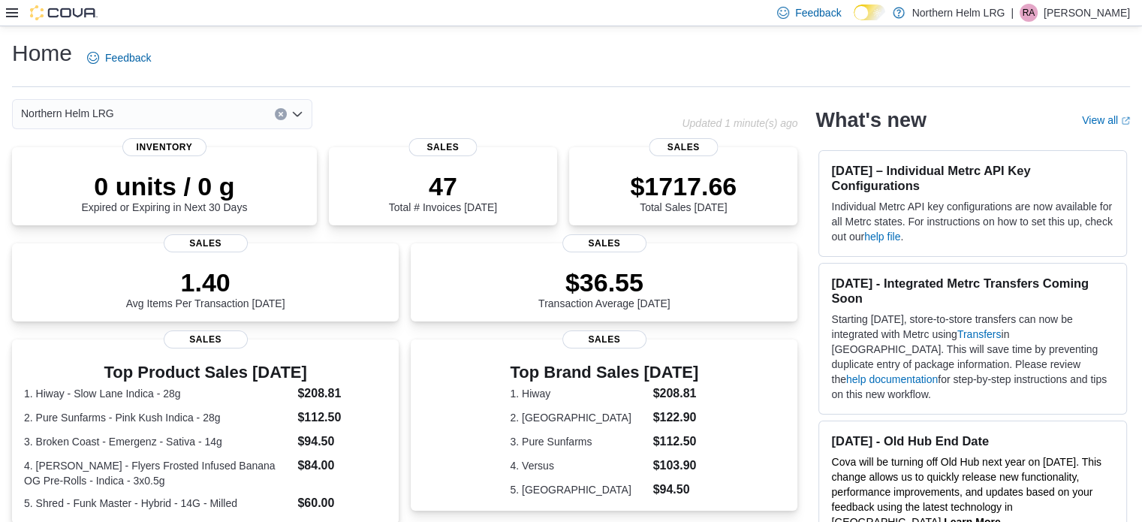
click at [17, 11] on icon at bounding box center [12, 13] width 12 height 12
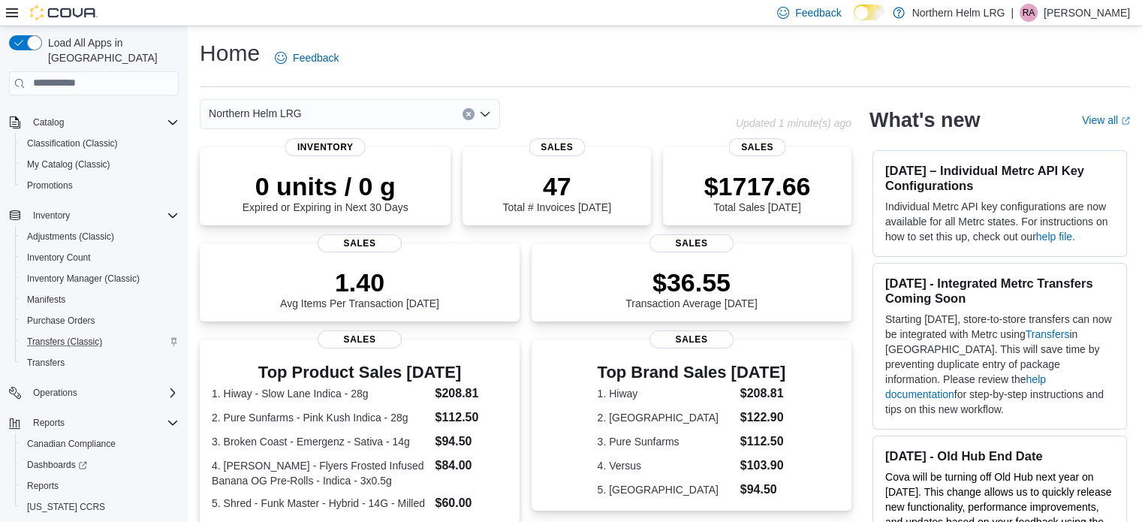
scroll to position [108, 0]
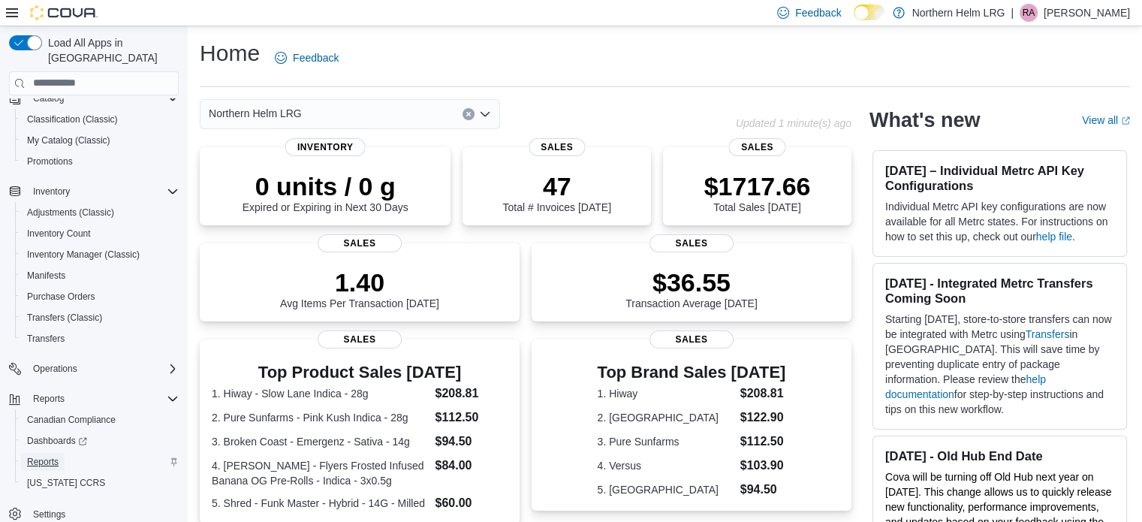
click at [42, 456] on span "Reports" at bounding box center [43, 462] width 32 height 12
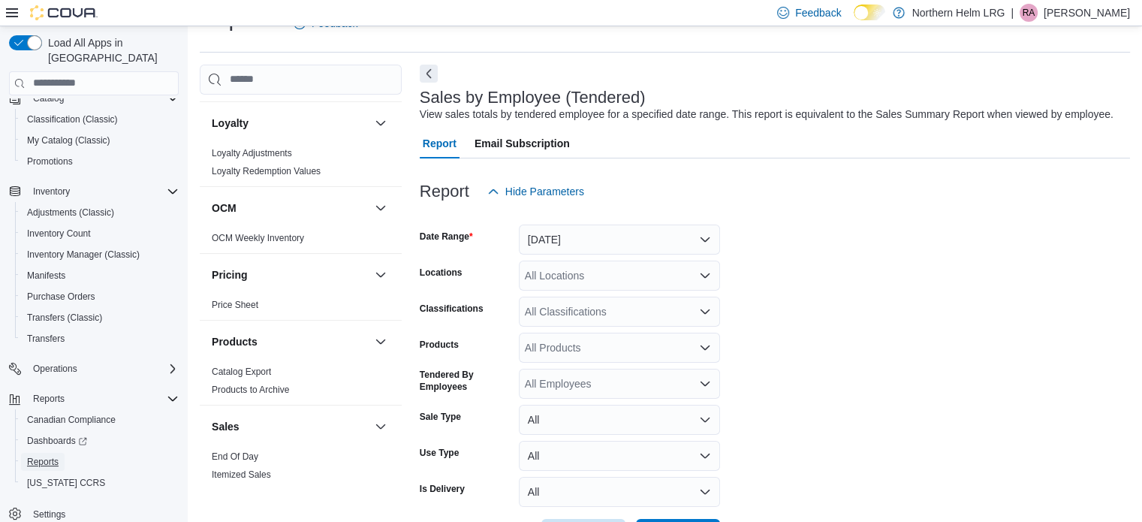
scroll to position [771, 0]
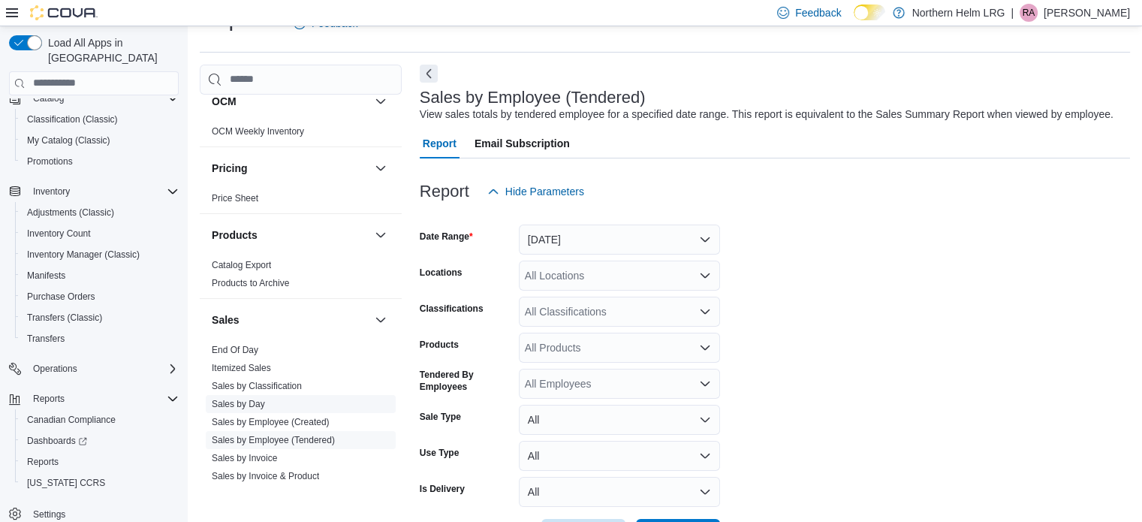
click at [246, 403] on link "Sales by Day" at bounding box center [238, 404] width 53 height 11
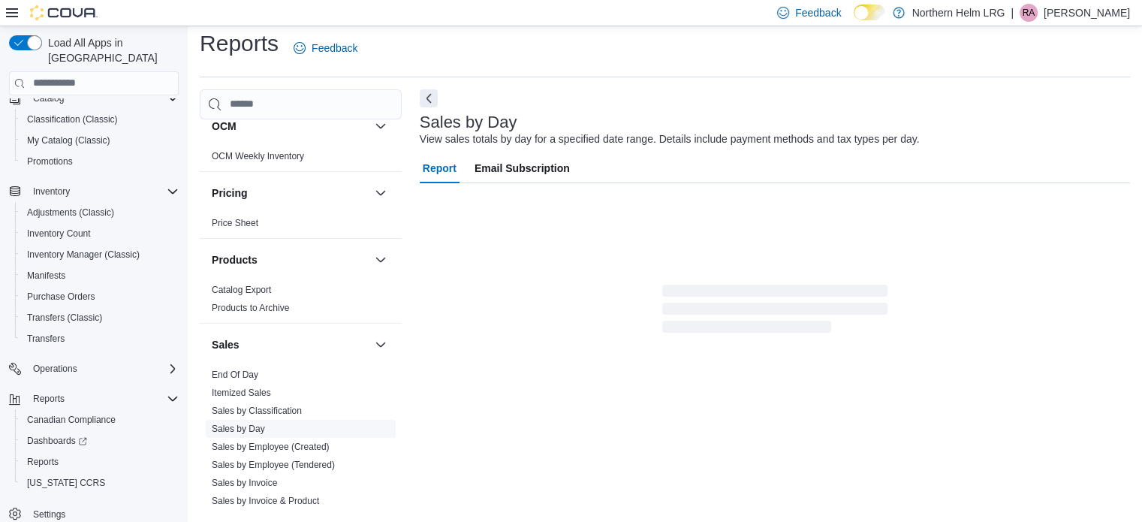
scroll to position [19, 0]
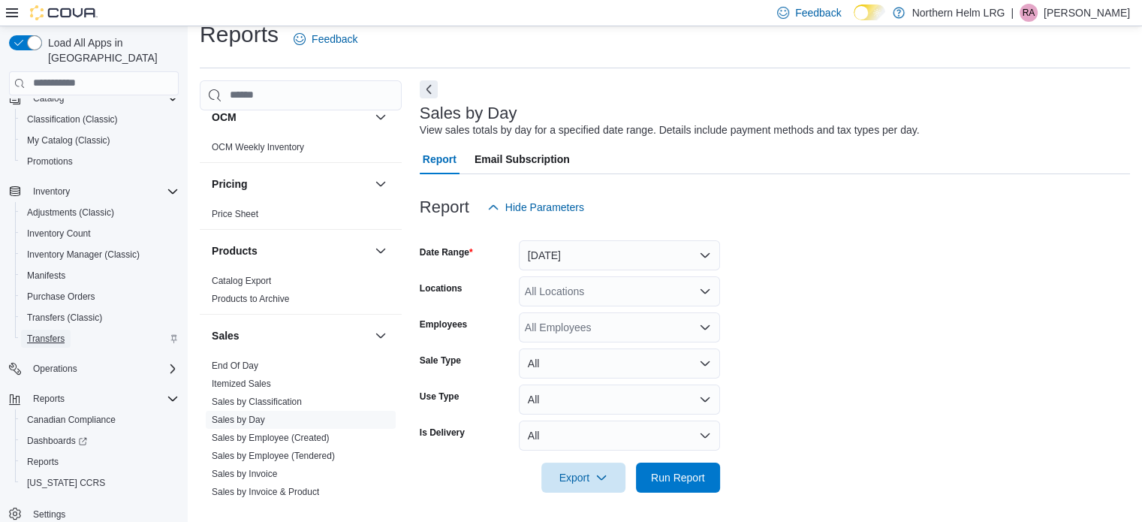
click at [54, 333] on span "Transfers" at bounding box center [46, 339] width 38 height 12
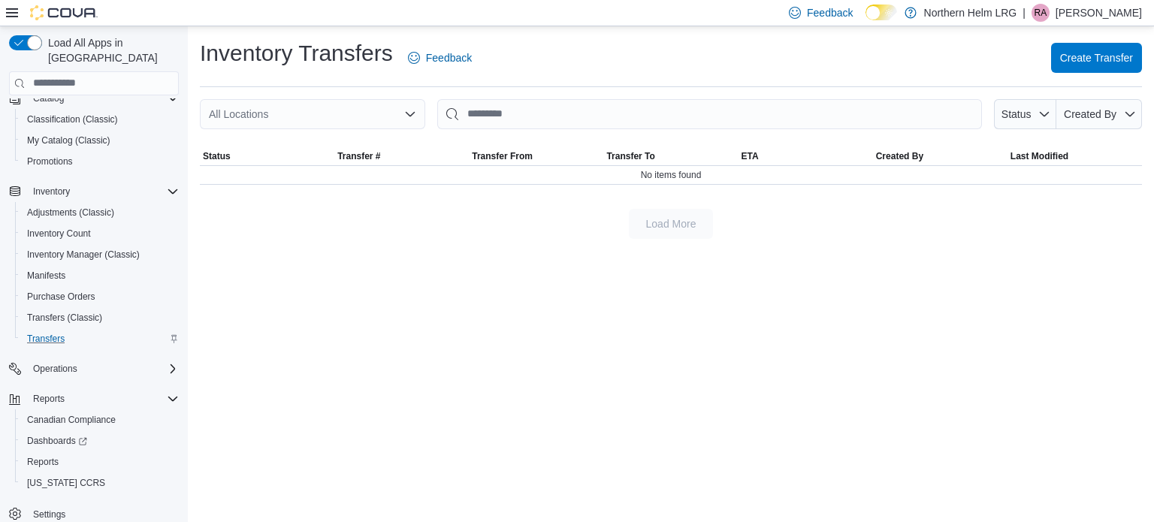
click at [339, 124] on div "All Locations" at bounding box center [312, 114] width 225 height 30
click at [1110, 59] on span "Create Transfer" at bounding box center [1096, 57] width 73 height 15
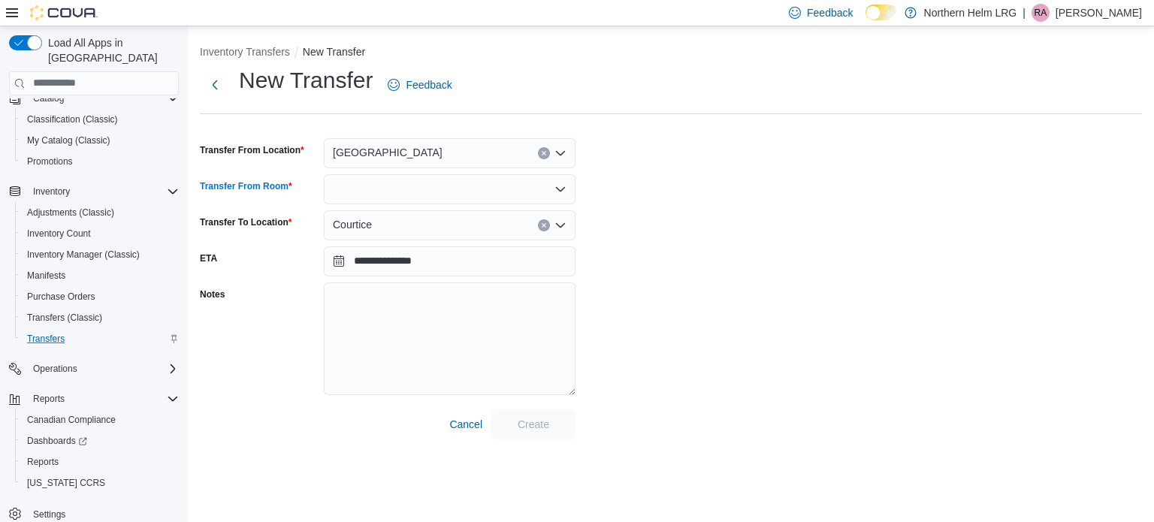
click at [400, 191] on div at bounding box center [450, 189] width 252 height 30
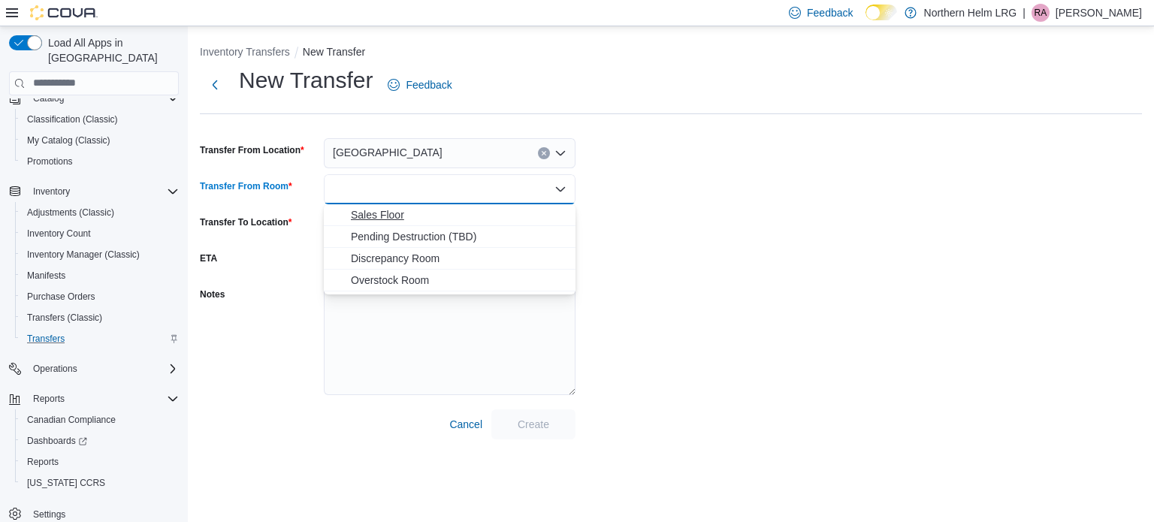
click at [400, 214] on span "Sales Floor" at bounding box center [459, 214] width 216 height 15
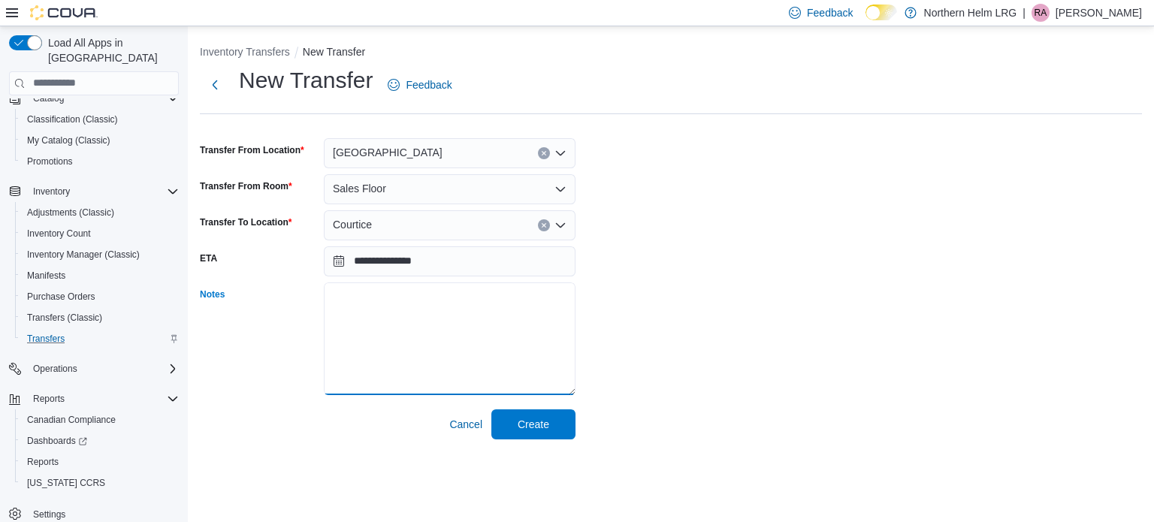
click at [409, 360] on textarea "Notes" at bounding box center [450, 338] width 252 height 113
click at [533, 430] on span "Create" at bounding box center [534, 423] width 32 height 15
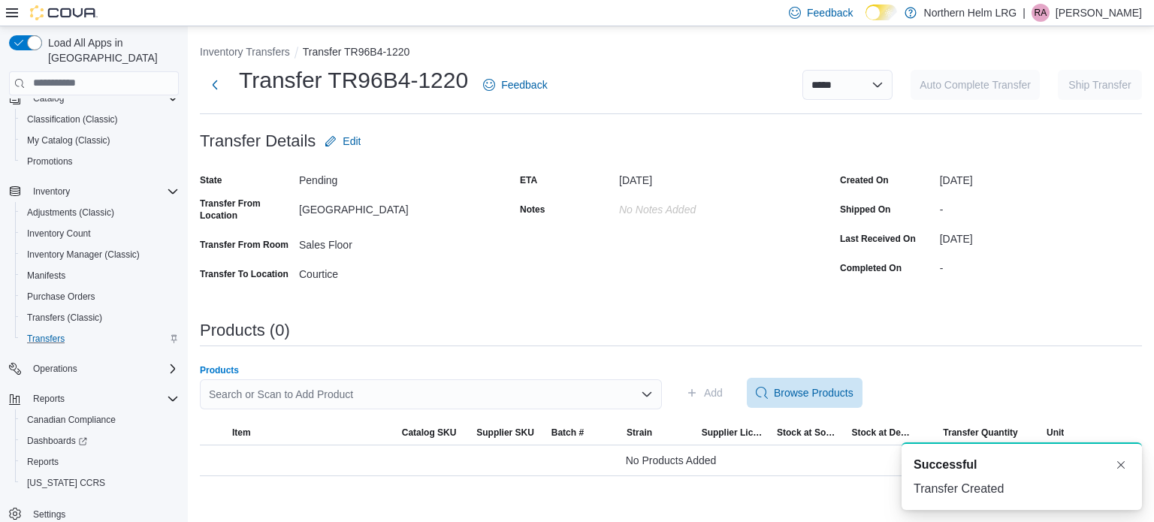
click at [490, 399] on div "Search or Scan to Add Product" at bounding box center [431, 394] width 462 height 30
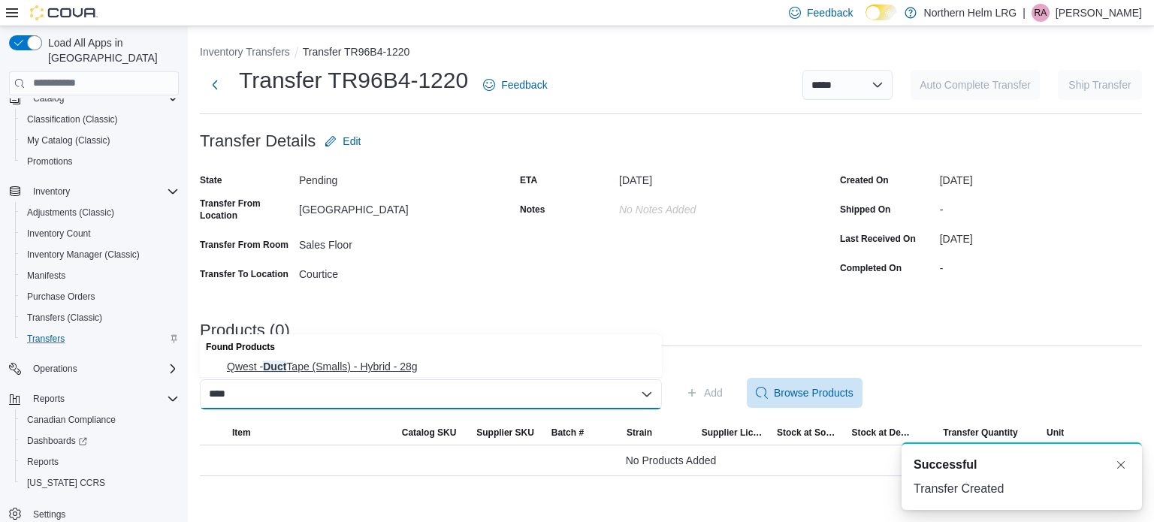
type input "****"
click at [451, 367] on span "Qwest - Duct Tape (Smalls) - Hybrid - 28g" at bounding box center [440, 366] width 426 height 15
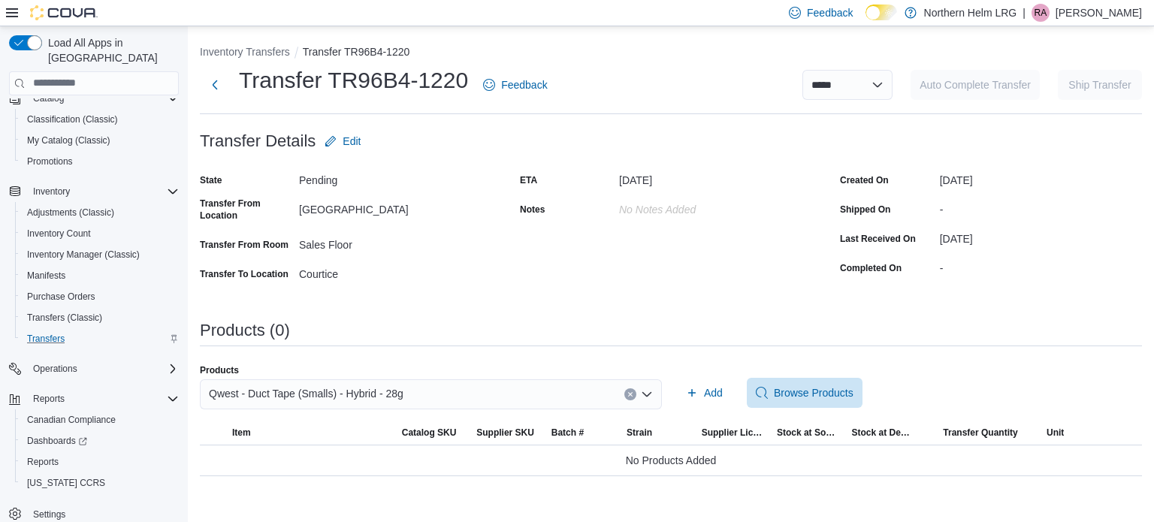
click at [717, 294] on div "**********" at bounding box center [671, 260] width 942 height 432
click at [700, 388] on span "Add" at bounding box center [704, 393] width 37 height 30
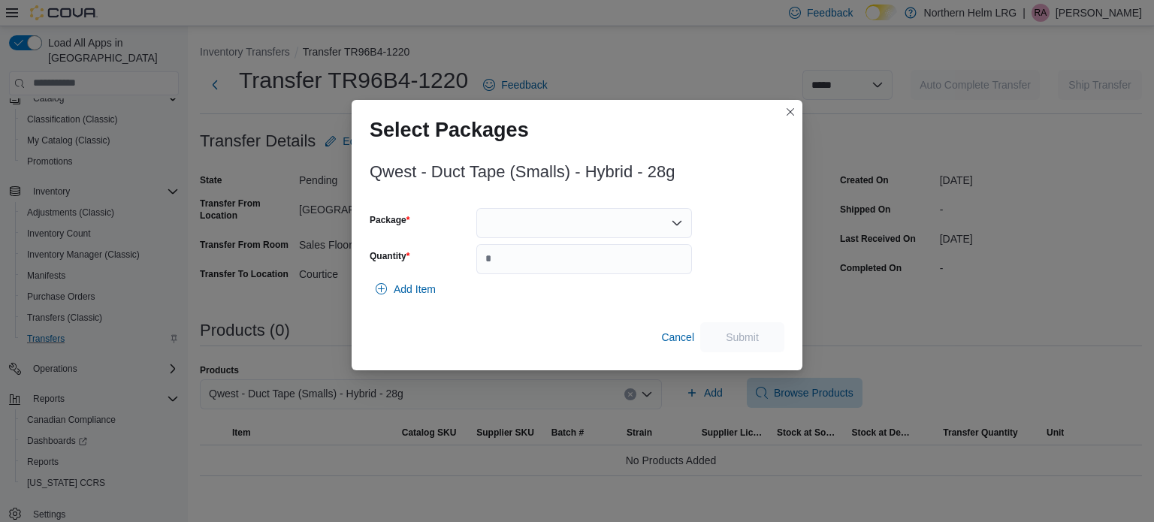
click at [652, 222] on div at bounding box center [584, 223] width 216 height 30
click at [634, 270] on span "TH240607M.43" at bounding box center [593, 270] width 180 height 15
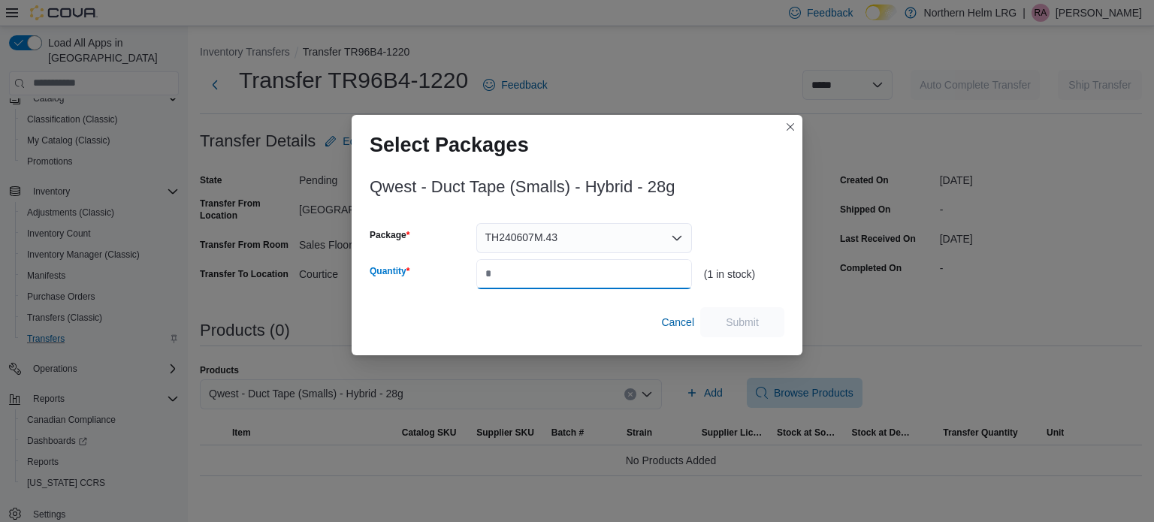
click at [622, 276] on input "Quantity" at bounding box center [584, 274] width 216 height 30
type input "*"
click at [763, 334] on span "Submit" at bounding box center [742, 321] width 66 height 30
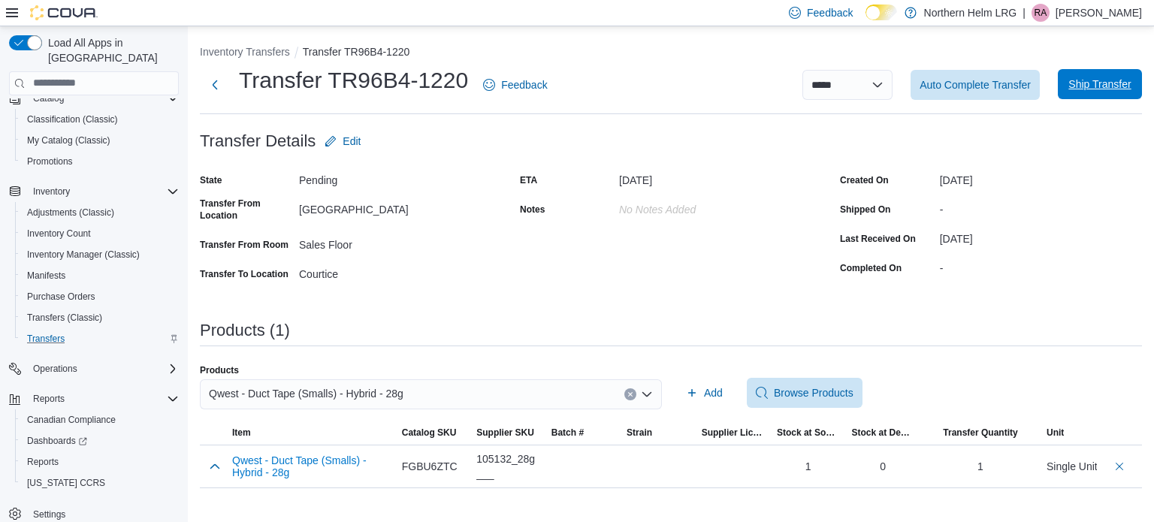
click at [1106, 80] on span "Ship Transfer" at bounding box center [1099, 84] width 62 height 15
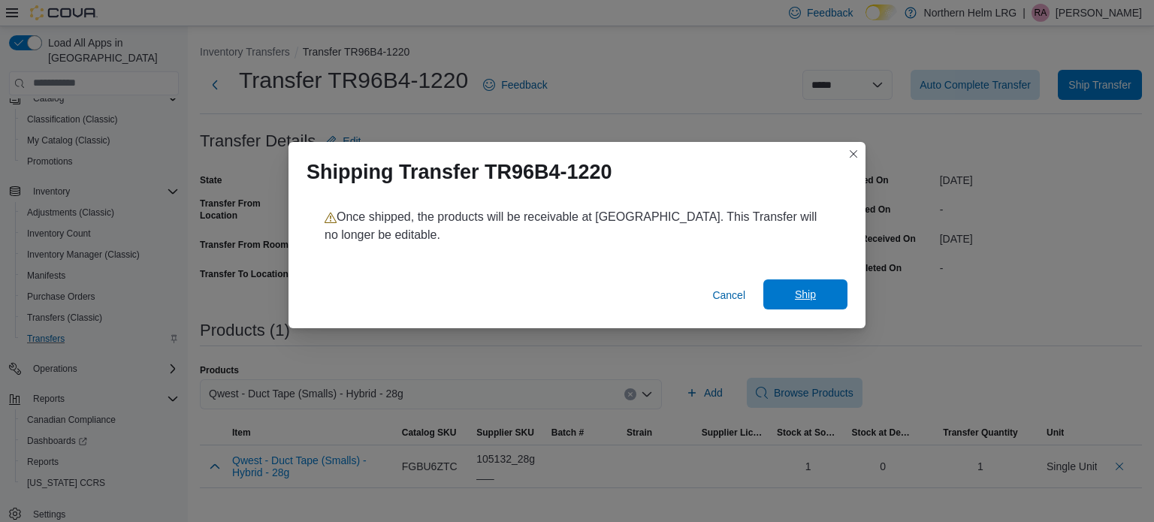
click at [820, 299] on span "Ship" at bounding box center [805, 294] width 66 height 30
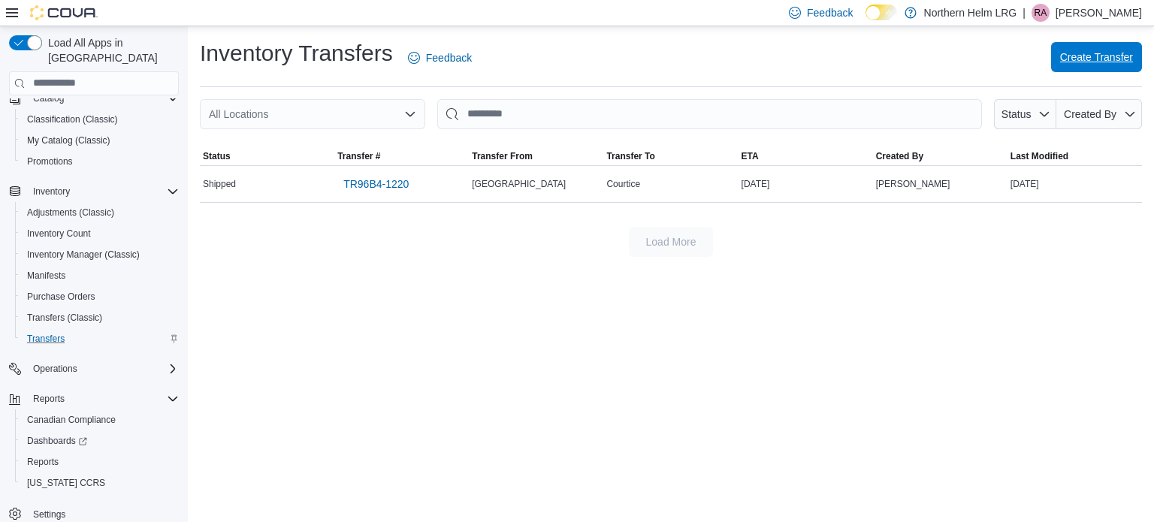
click at [1090, 59] on span "Create Transfer" at bounding box center [1096, 57] width 73 height 15
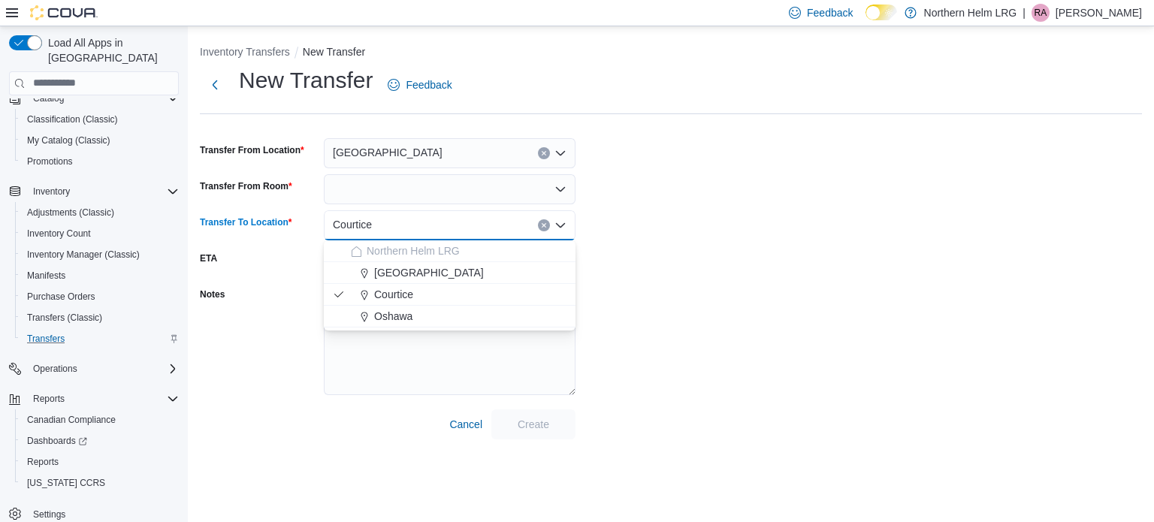
click at [378, 216] on input "Transfer To Location" at bounding box center [379, 225] width 2 height 18
click at [408, 309] on span "Oshawa" at bounding box center [393, 316] width 38 height 15
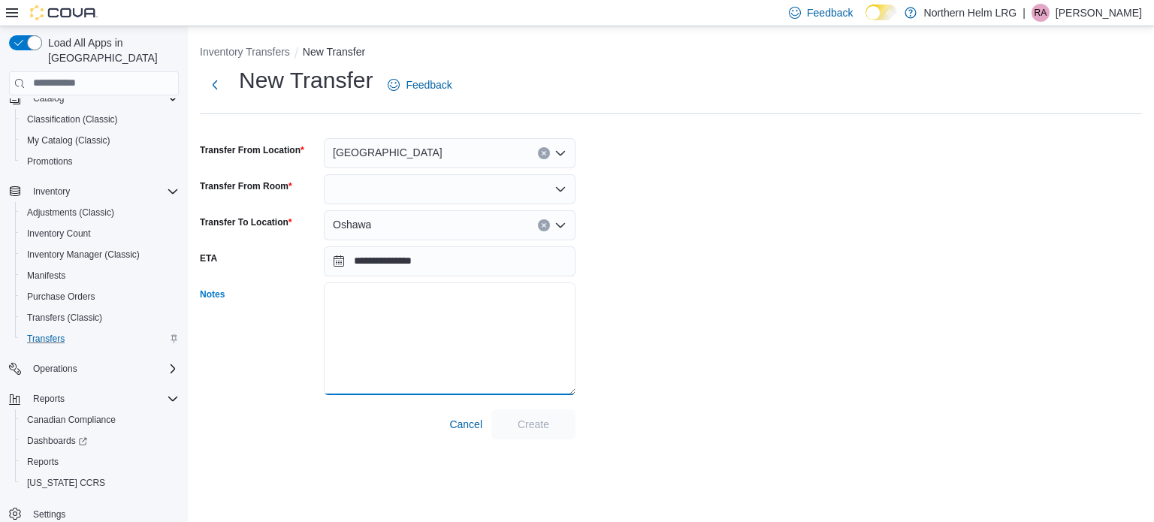
click at [475, 345] on textarea "Notes" at bounding box center [450, 338] width 252 height 113
click at [412, 187] on div at bounding box center [450, 189] width 252 height 30
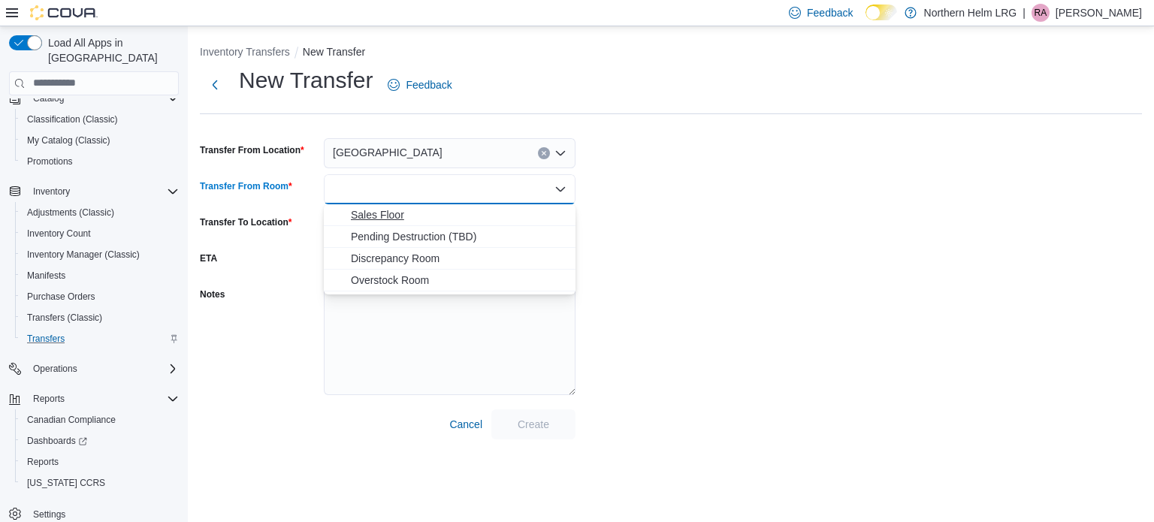
click at [411, 219] on span "Sales Floor" at bounding box center [459, 214] width 216 height 15
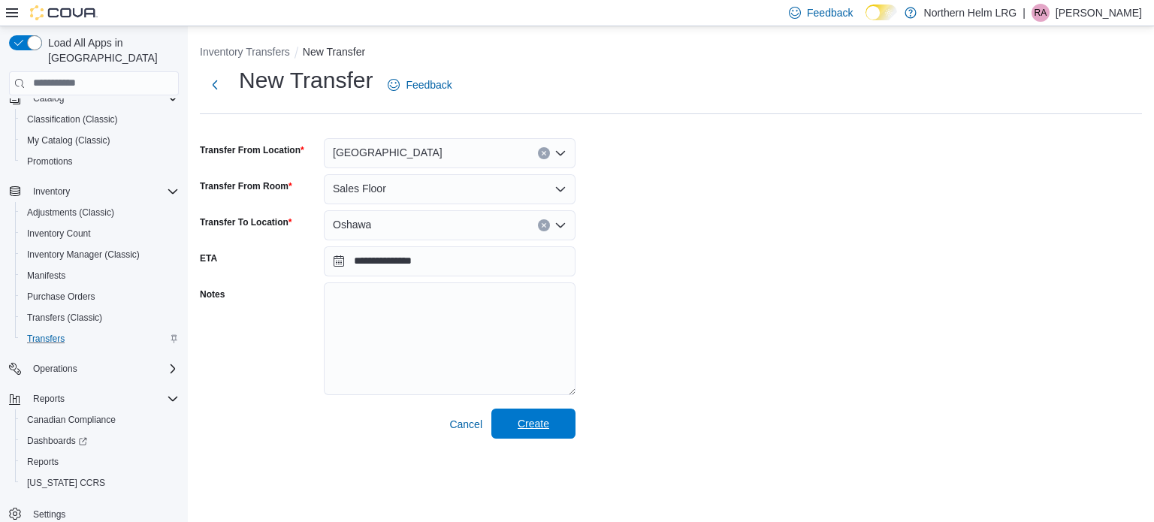
click at [529, 414] on span "Create" at bounding box center [533, 424] width 66 height 30
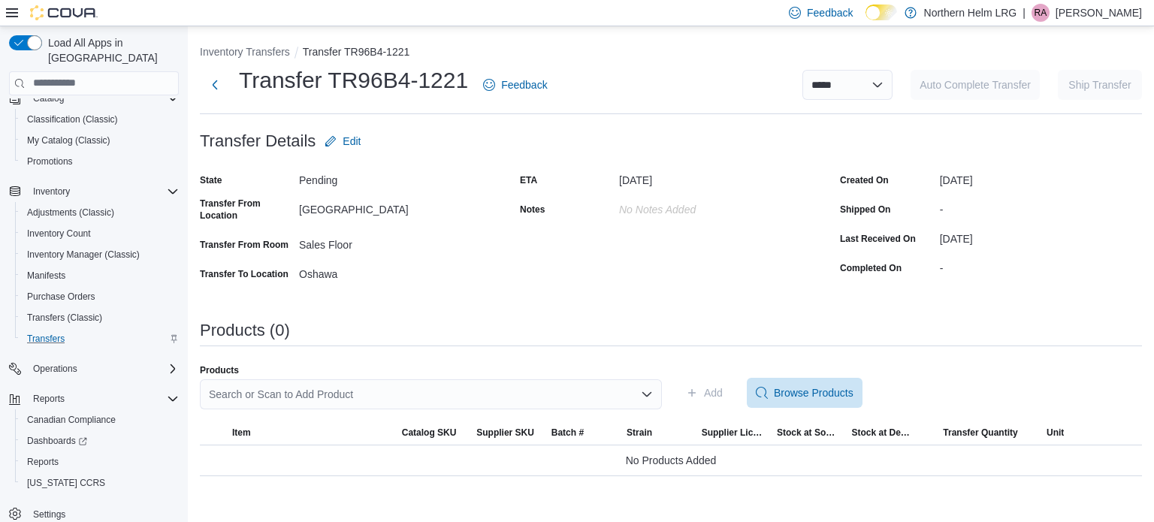
click at [351, 402] on div "Search or Scan to Add Product" at bounding box center [431, 394] width 462 height 30
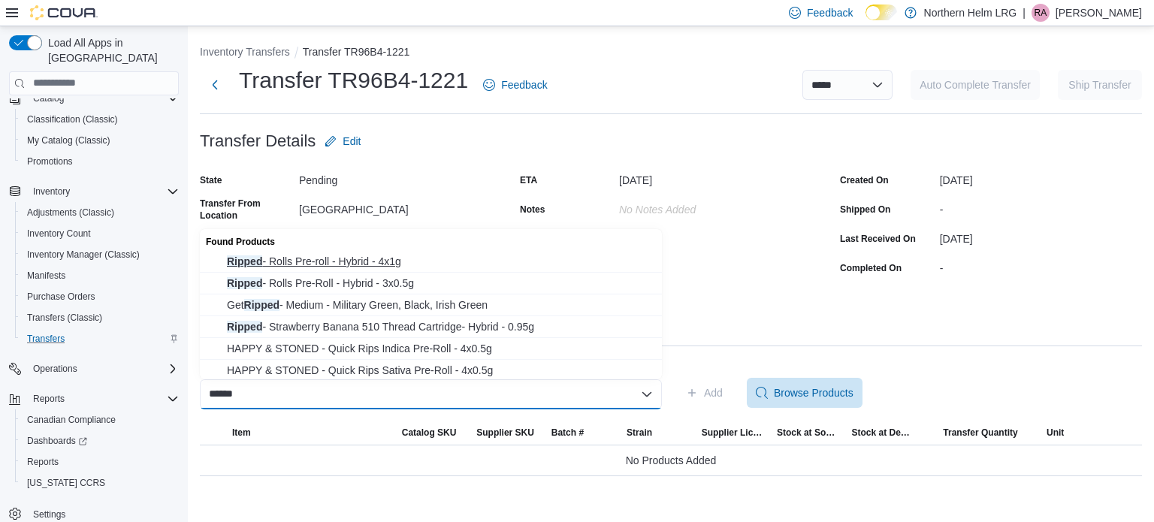
type input "******"
click at [402, 264] on span "Ripped - Rolls Pre-roll - Hybrid - 4x1g" at bounding box center [440, 261] width 426 height 15
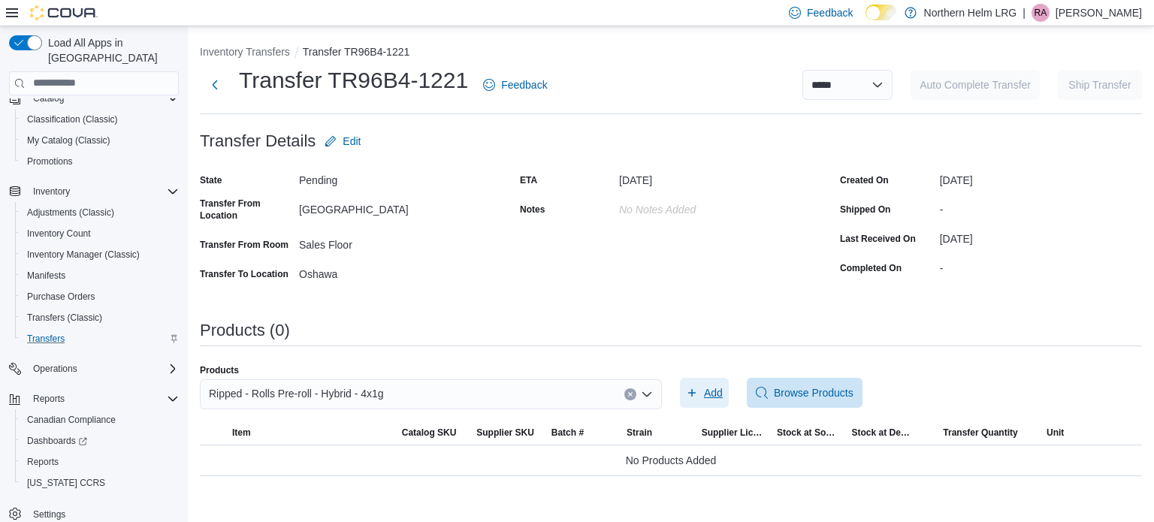
click at [719, 397] on span "Add" at bounding box center [713, 392] width 19 height 15
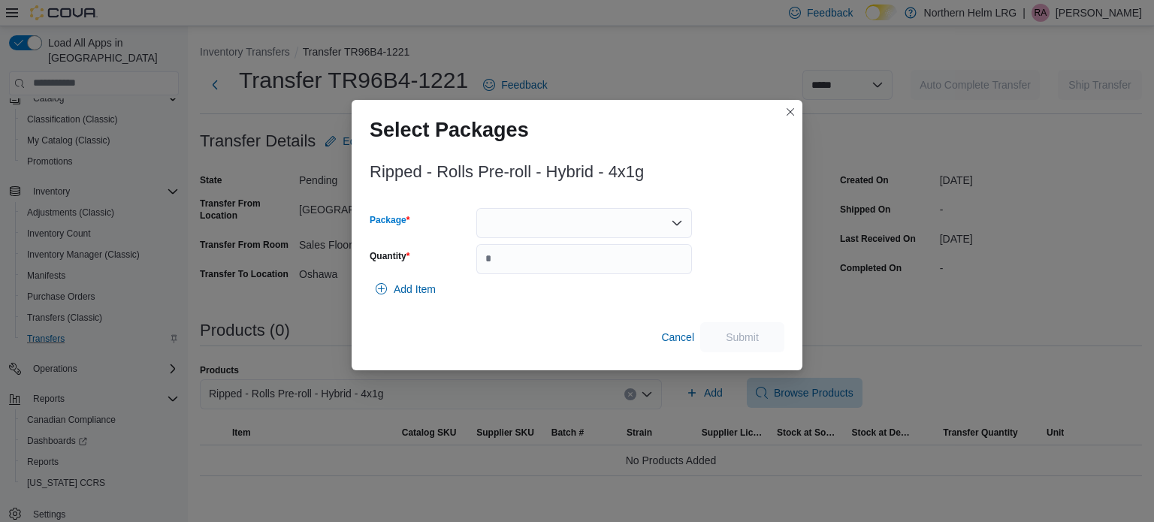
click at [628, 213] on div at bounding box center [584, 223] width 216 height 30
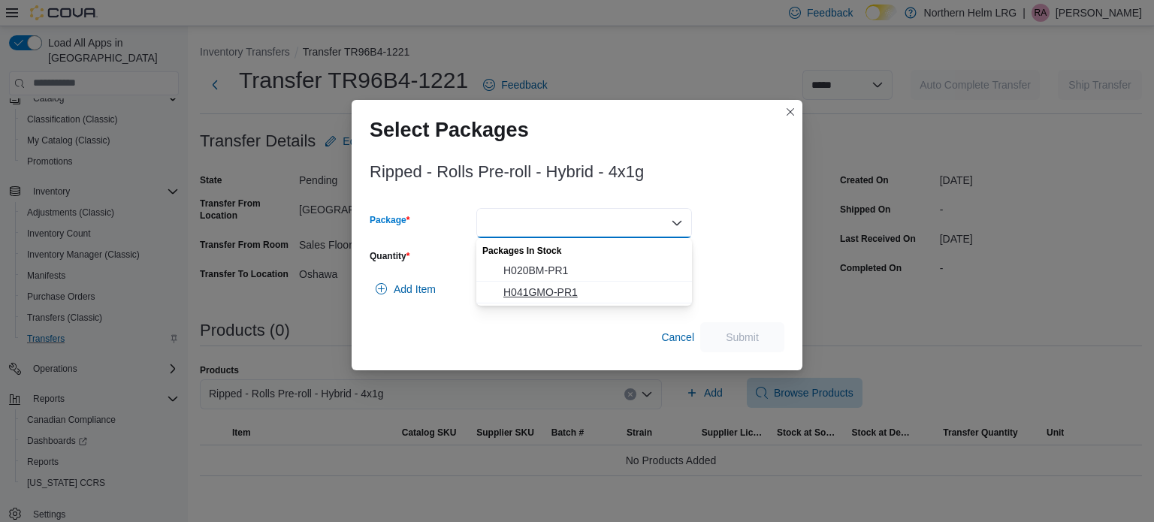
click at [580, 299] on span "H041GMO-PR1" at bounding box center [593, 292] width 180 height 15
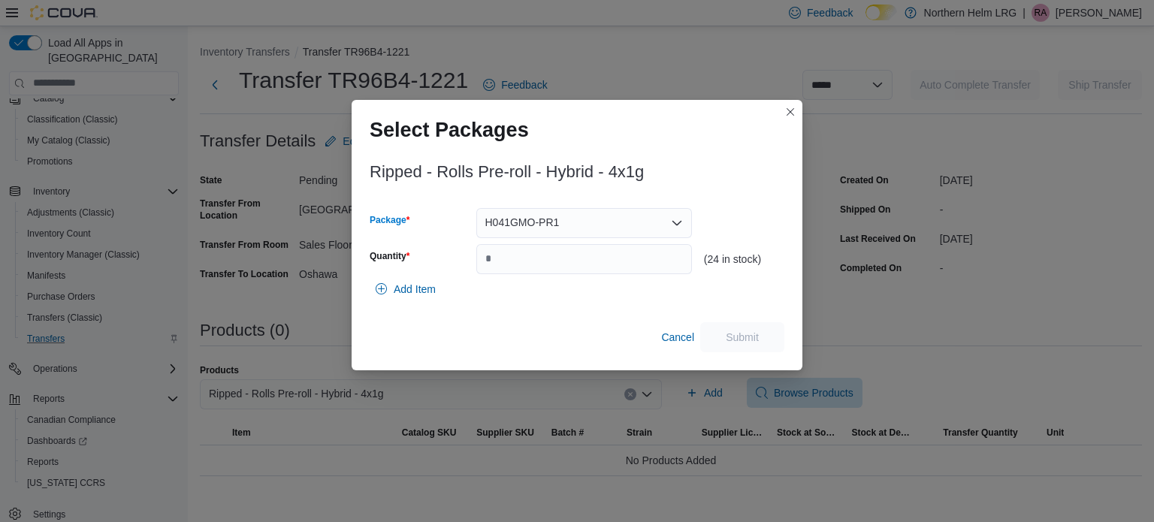
click at [569, 227] on div "H041GMO-PR1" at bounding box center [584, 223] width 216 height 30
click at [568, 266] on span "H020BM-PR1" at bounding box center [593, 270] width 180 height 15
click at [572, 236] on div "H020BM-PR1" at bounding box center [584, 223] width 216 height 30
click at [571, 271] on span "H041GMO-PR1" at bounding box center [593, 270] width 180 height 15
click at [564, 270] on input "Quantity" at bounding box center [584, 259] width 216 height 30
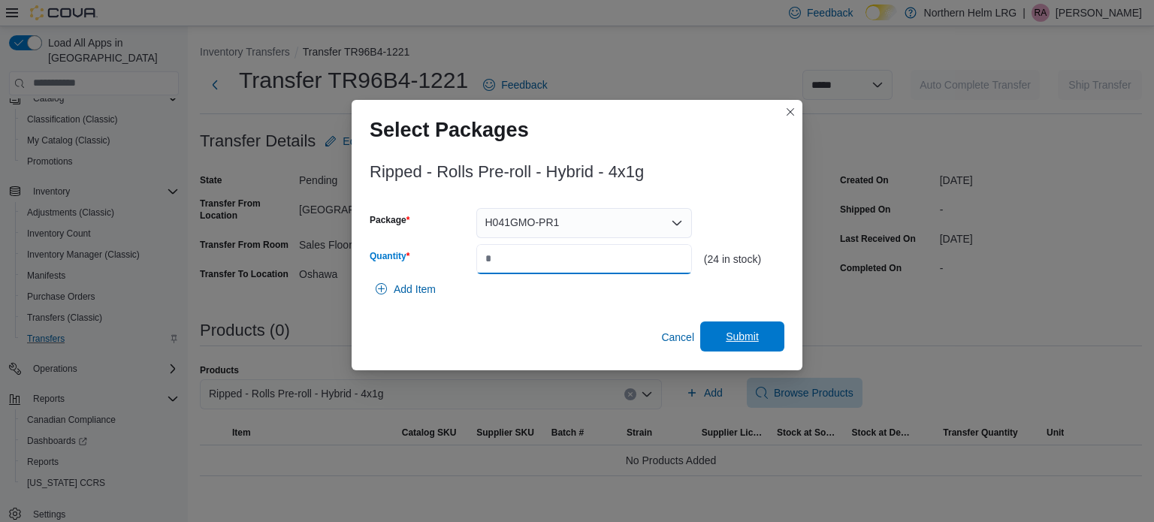
type input "**"
click at [754, 345] on span "Submit" at bounding box center [742, 336] width 66 height 30
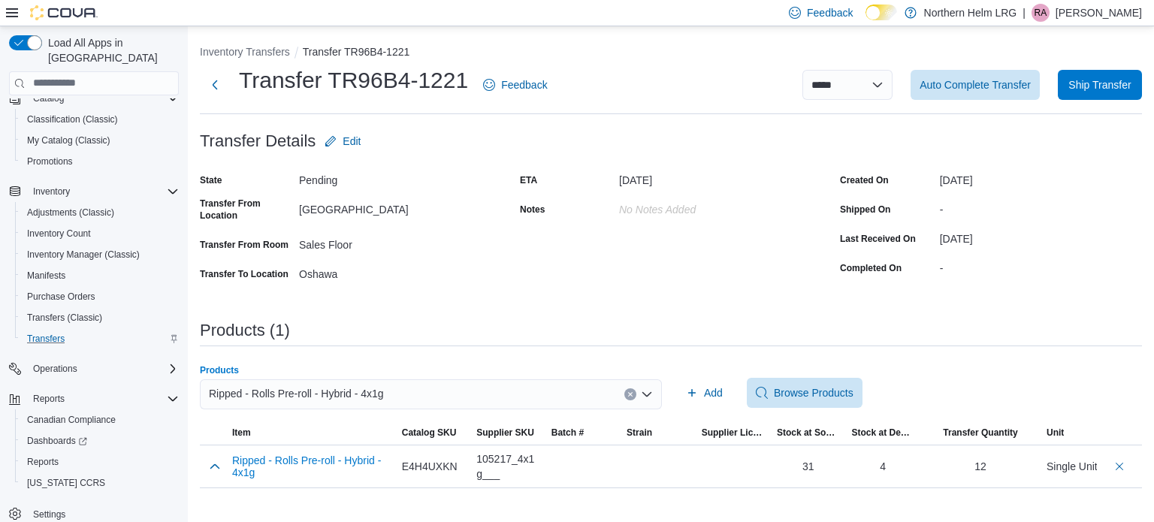
click at [343, 397] on span "Ripped - Rolls Pre-roll - Hybrid - 4x1g" at bounding box center [296, 394] width 175 height 18
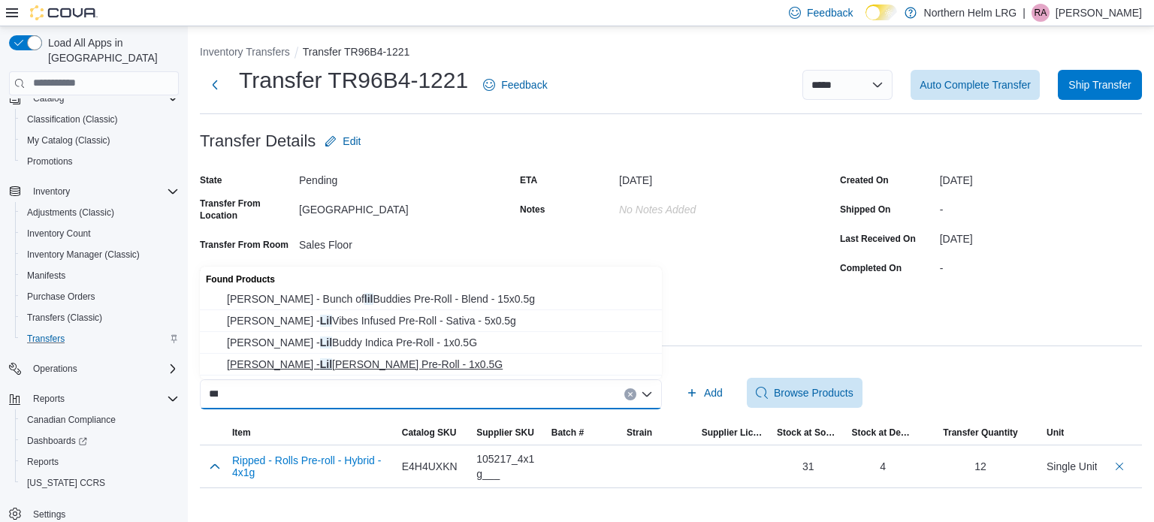
type input "***"
click at [376, 363] on span "[PERSON_NAME] - Lil Buddy Sativa Pre-Roll - 1x0.5G" at bounding box center [440, 364] width 426 height 15
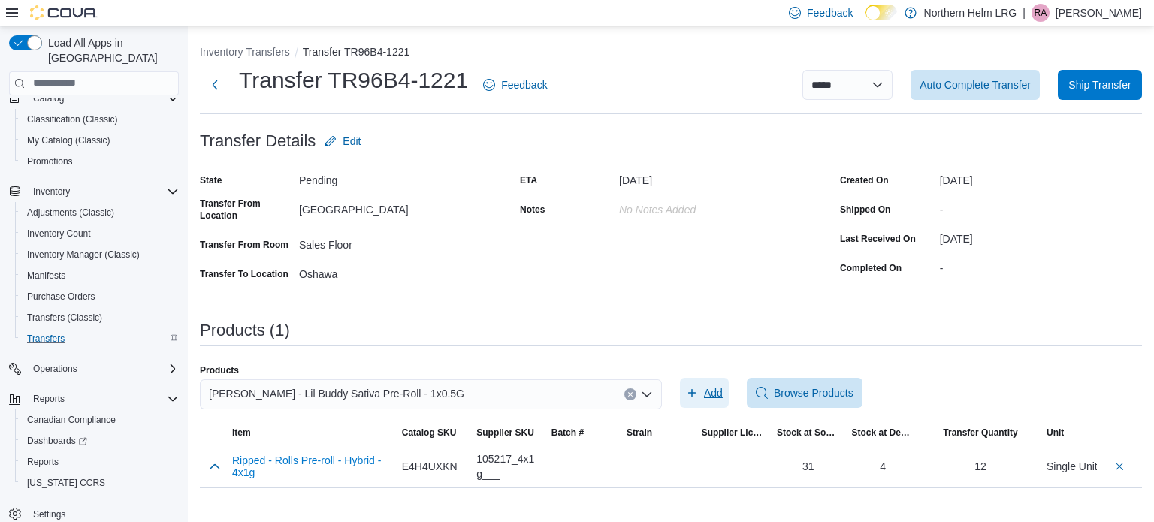
click at [700, 391] on span "Add" at bounding box center [704, 393] width 37 height 30
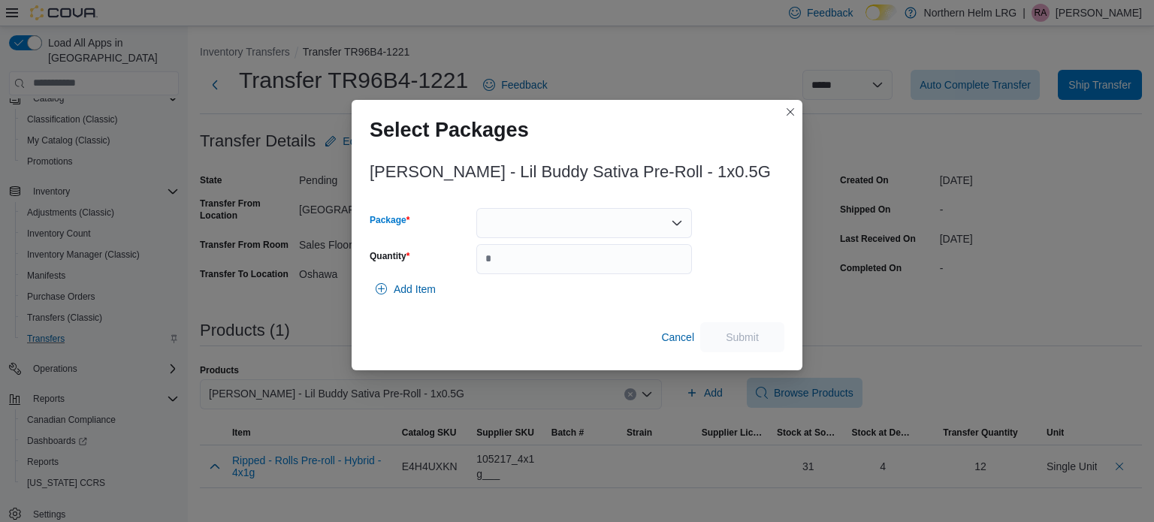
click at [620, 218] on div at bounding box center [584, 223] width 216 height 30
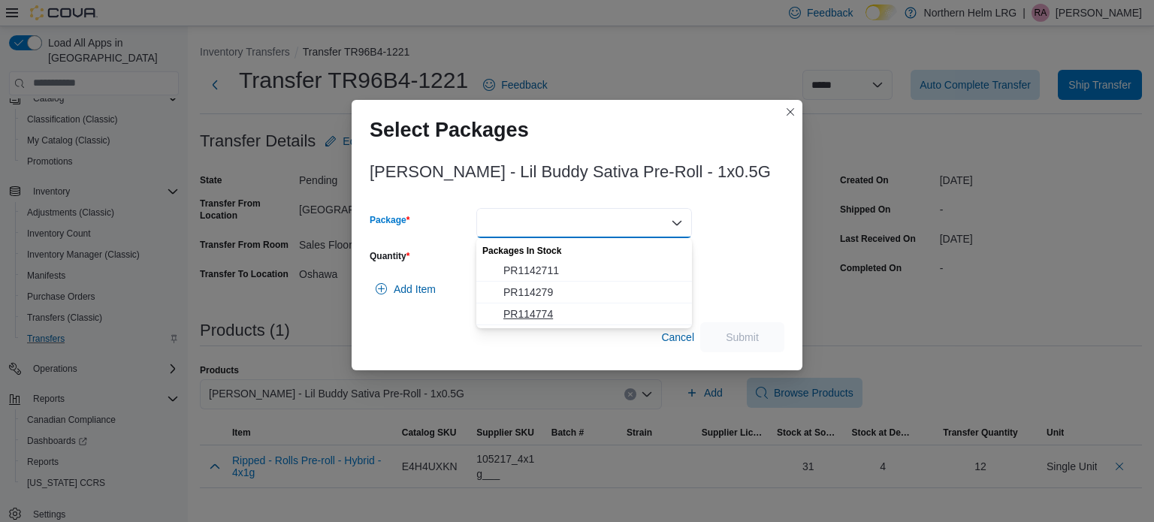
click at [585, 311] on span "PR114774" at bounding box center [593, 313] width 180 height 15
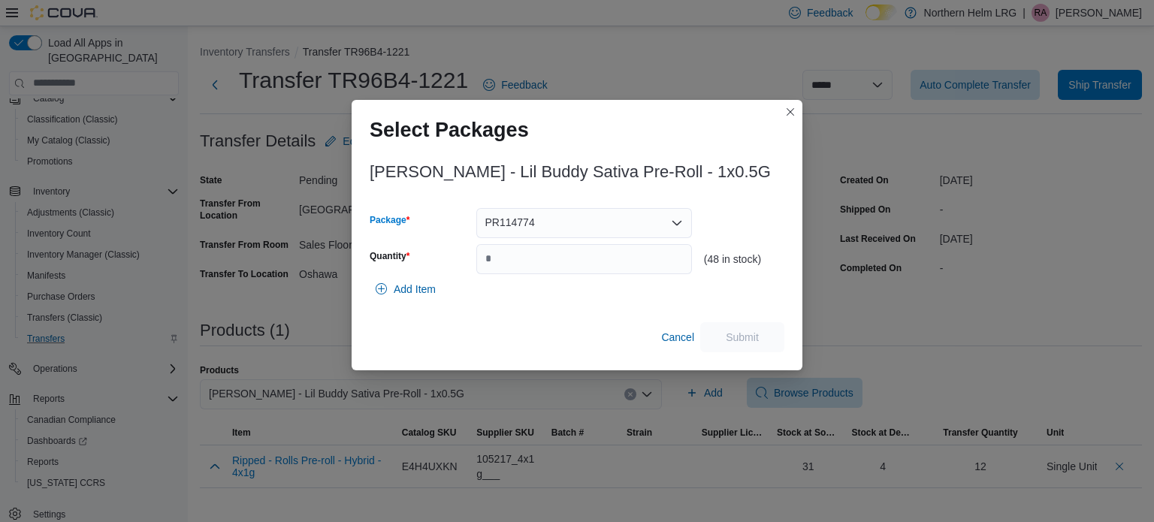
click at [597, 219] on div "PR114774" at bounding box center [584, 223] width 216 height 30
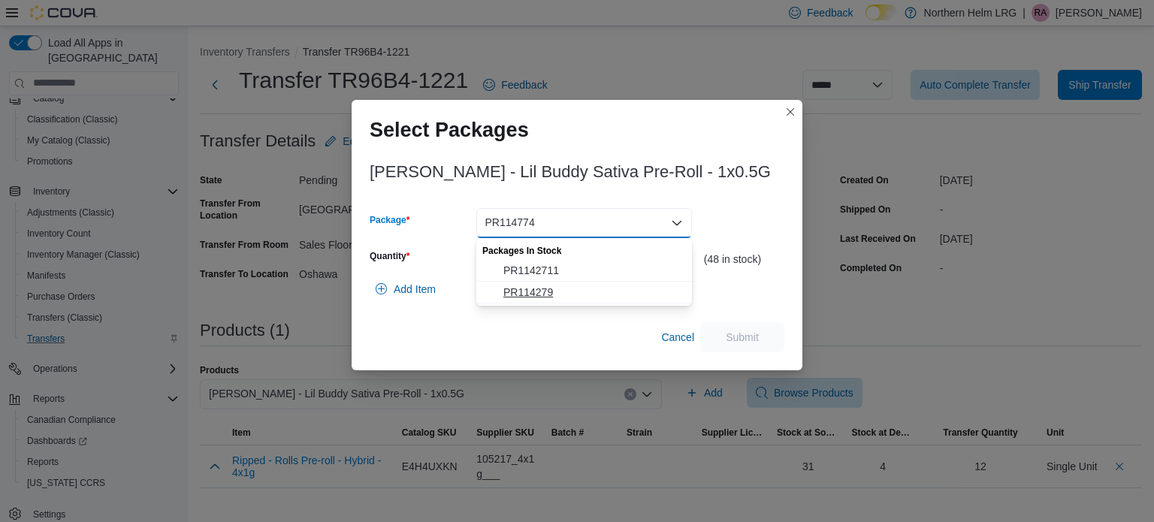
click at [578, 291] on span "PR114279" at bounding box center [593, 292] width 180 height 15
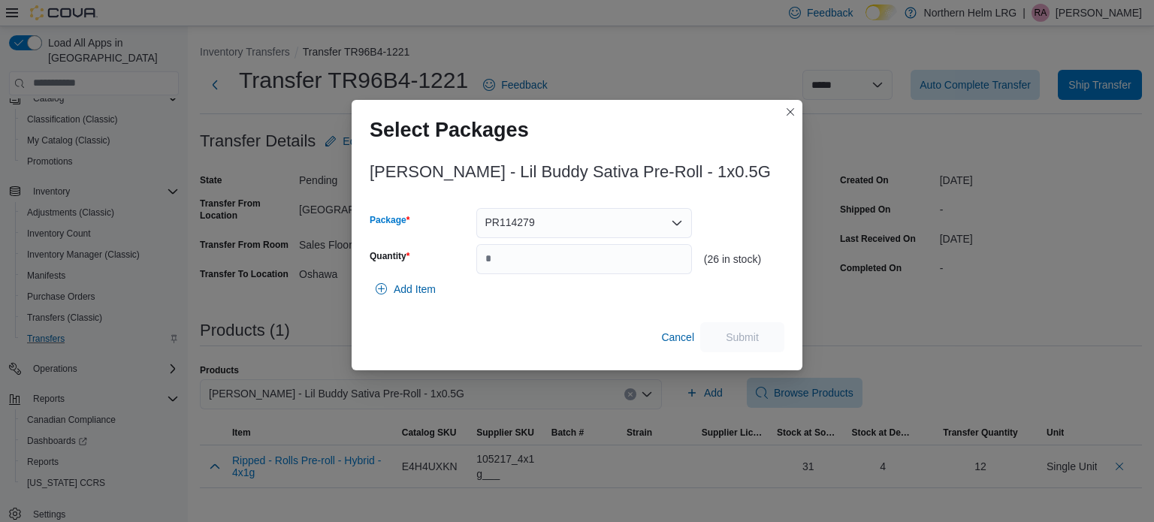
click at [578, 229] on div "PR114279 Combo box. Selected. PR114279. Press Backspace to delete PR114279. Com…" at bounding box center [584, 223] width 216 height 30
click at [572, 270] on span "PR1142711" at bounding box center [593, 270] width 180 height 15
click at [601, 236] on div "PR1142711" at bounding box center [584, 223] width 216 height 30
click at [588, 267] on span "PR114279" at bounding box center [593, 270] width 180 height 15
click at [581, 225] on div "PR114279" at bounding box center [584, 223] width 216 height 30
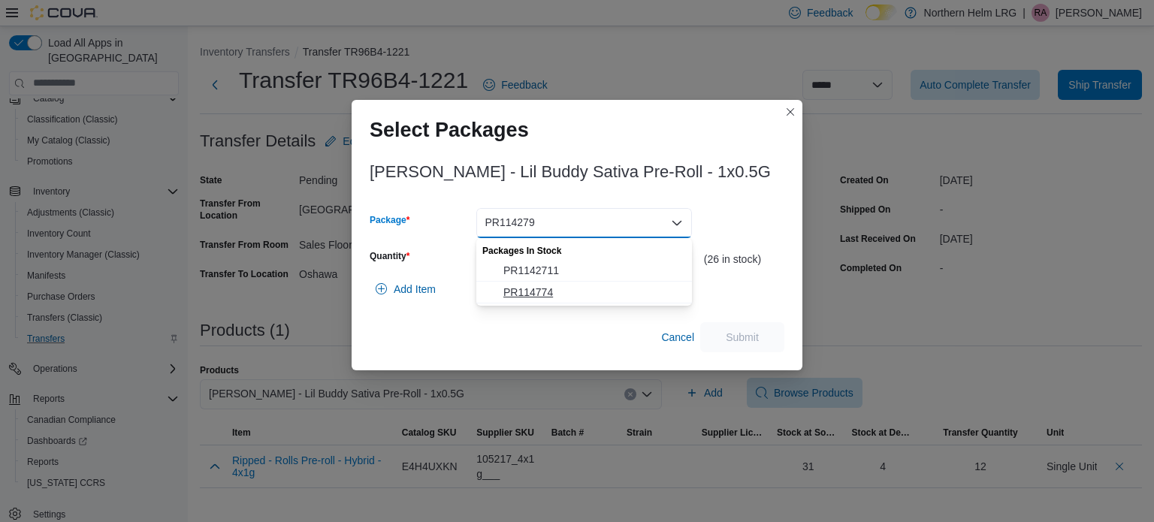
click at [553, 287] on span "PR114774" at bounding box center [593, 292] width 180 height 15
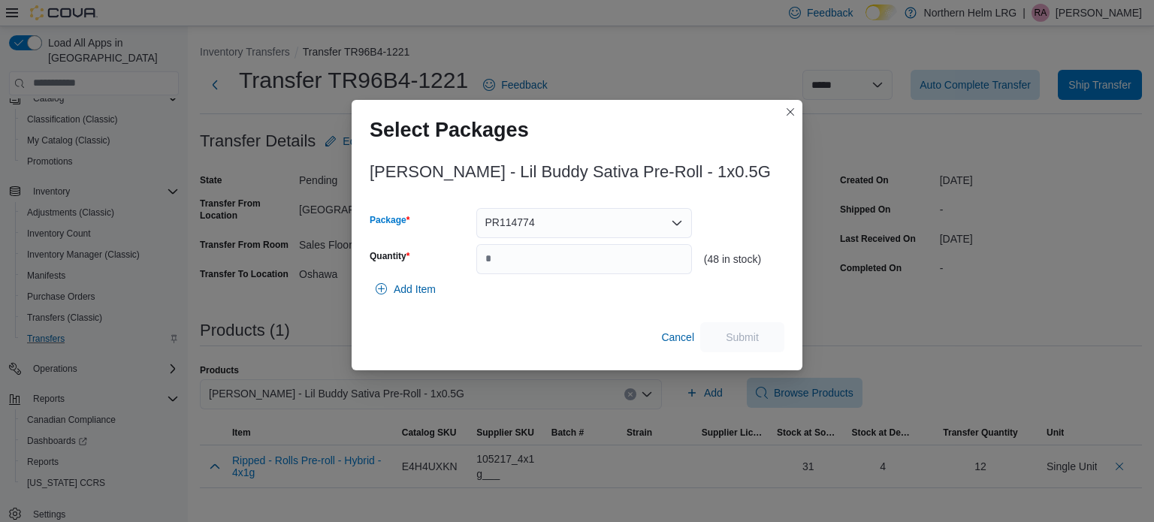
click at [568, 222] on div "PR114774" at bounding box center [584, 223] width 216 height 30
click at [556, 264] on span "PR1142711" at bounding box center [593, 270] width 180 height 15
click at [732, 275] on div "Add Item" at bounding box center [577, 289] width 415 height 30
click at [638, 252] on input "Quantity" at bounding box center [584, 259] width 216 height 30
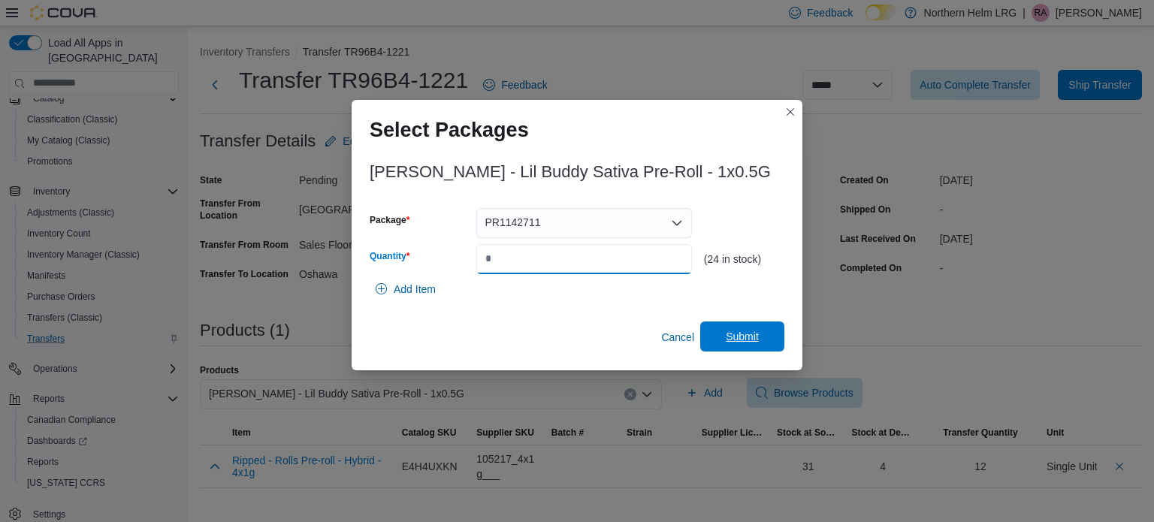
type input "**"
click at [754, 336] on span "Submit" at bounding box center [742, 336] width 33 height 15
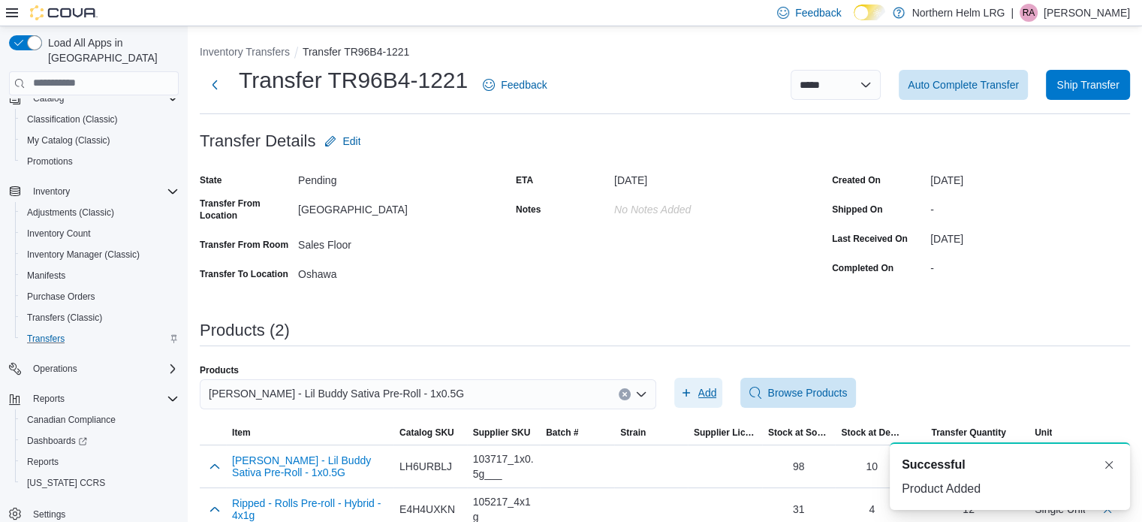
scroll to position [20, 0]
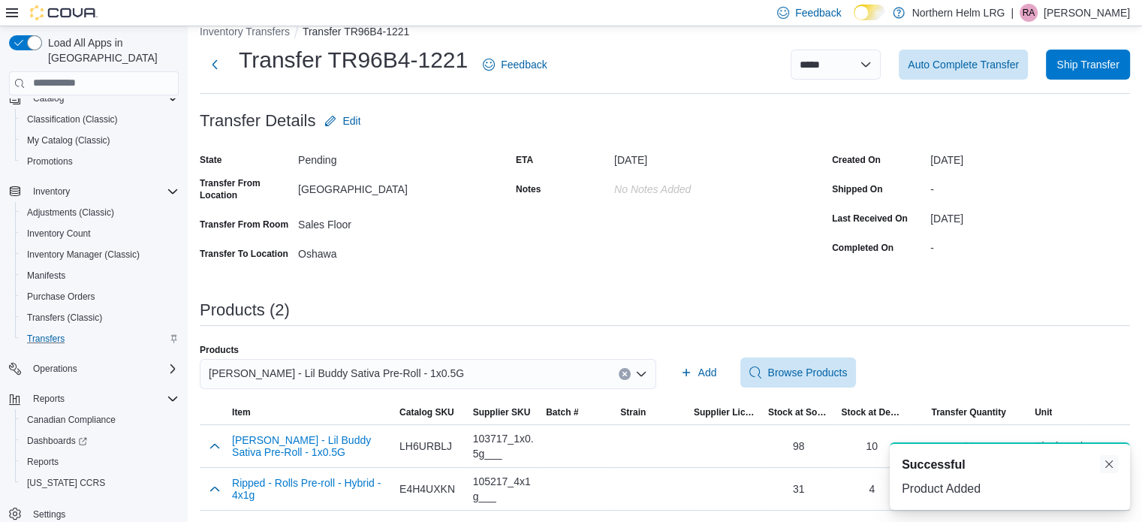
click at [1106, 464] on button "Dismiss toast" at bounding box center [1109, 464] width 18 height 18
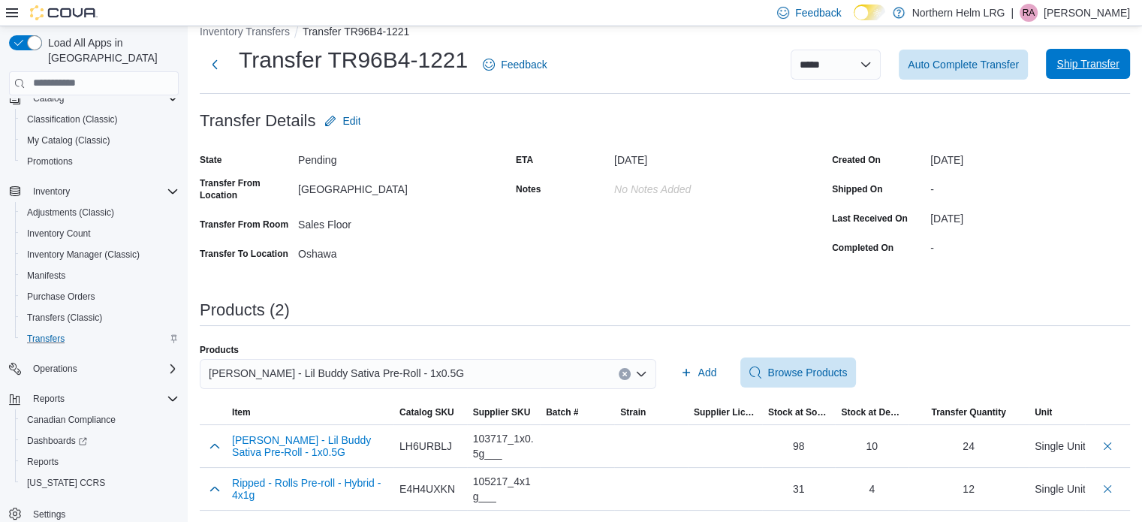
click at [1106, 62] on span "Ship Transfer" at bounding box center [1088, 63] width 62 height 15
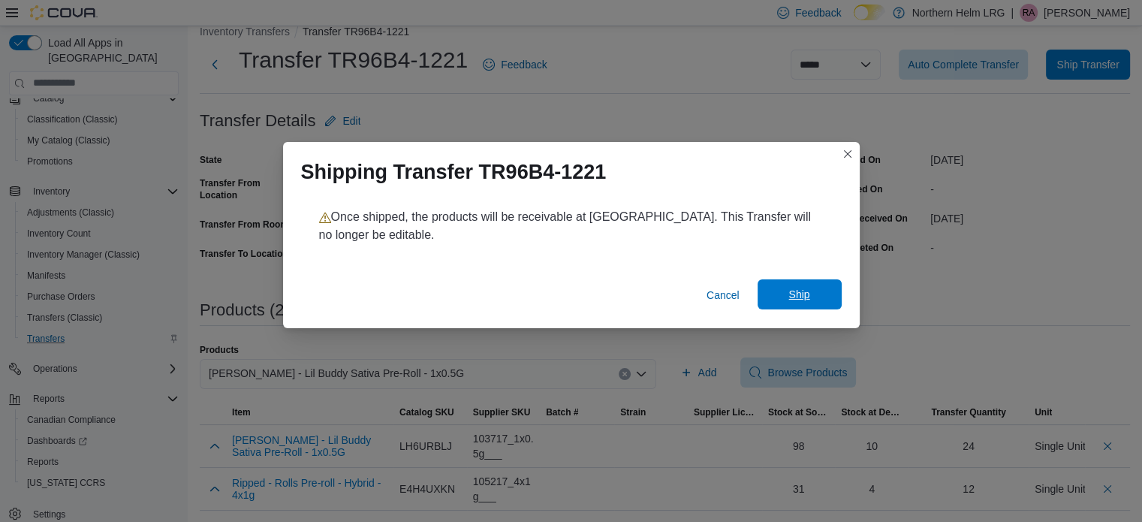
click at [787, 309] on span "Ship" at bounding box center [800, 294] width 66 height 30
